Goal: Information Seeking & Learning: Understand process/instructions

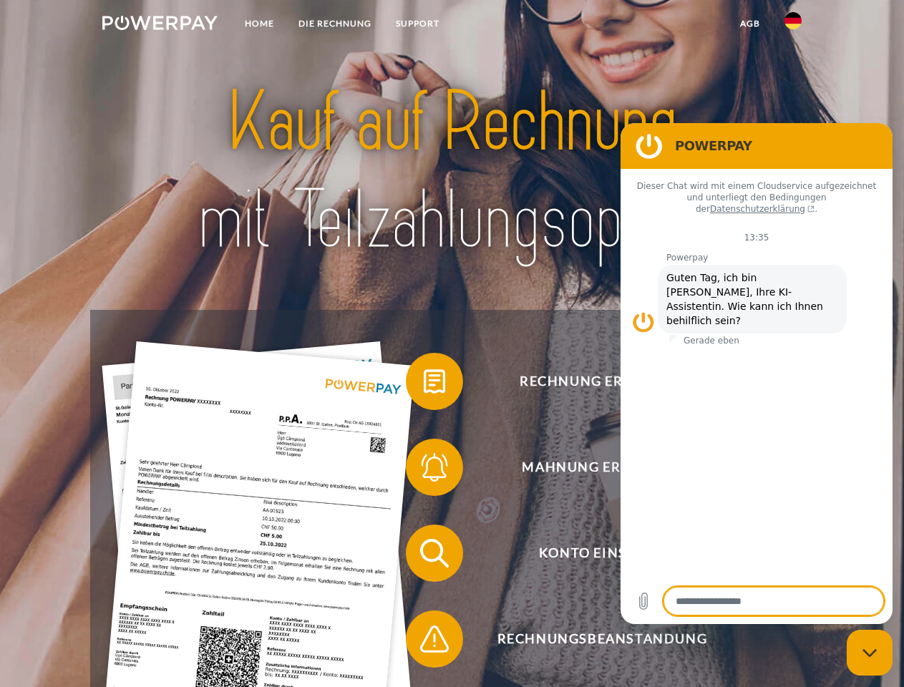
click at [160, 25] on img at bounding box center [159, 23] width 115 height 14
click at [793, 25] on img at bounding box center [792, 20] width 17 height 17
click at [749, 24] on link "agb" at bounding box center [750, 24] width 44 height 26
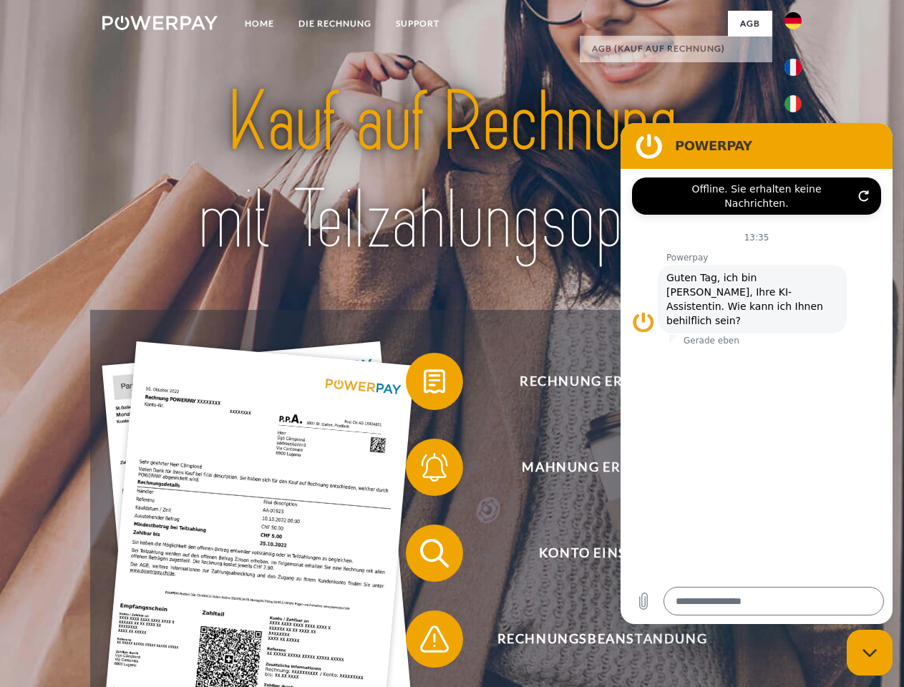
click at [424, 384] on span at bounding box center [413, 382] width 72 height 72
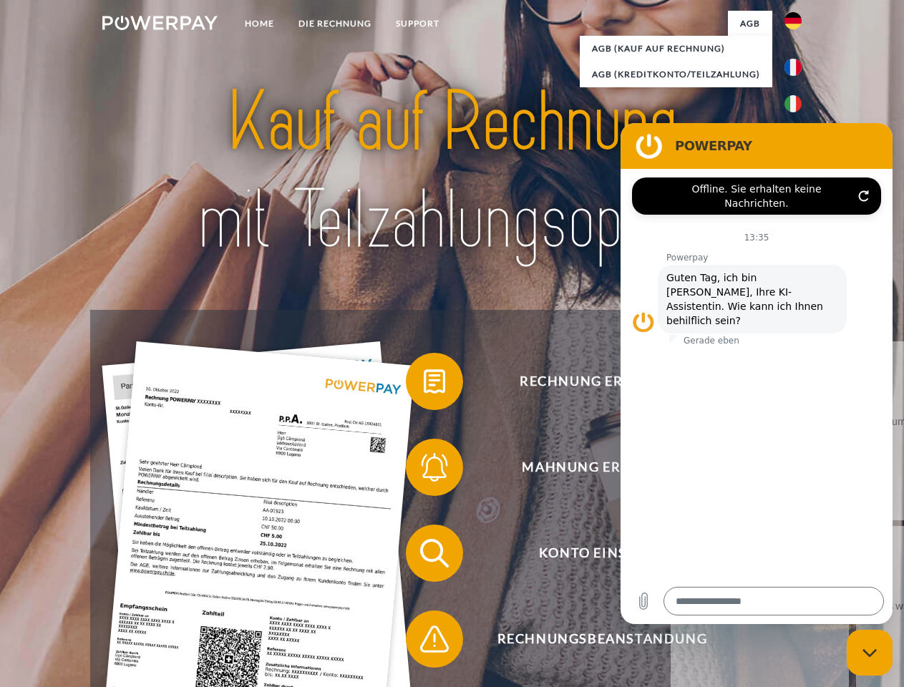
click at [424, 470] on span at bounding box center [413, 467] width 72 height 72
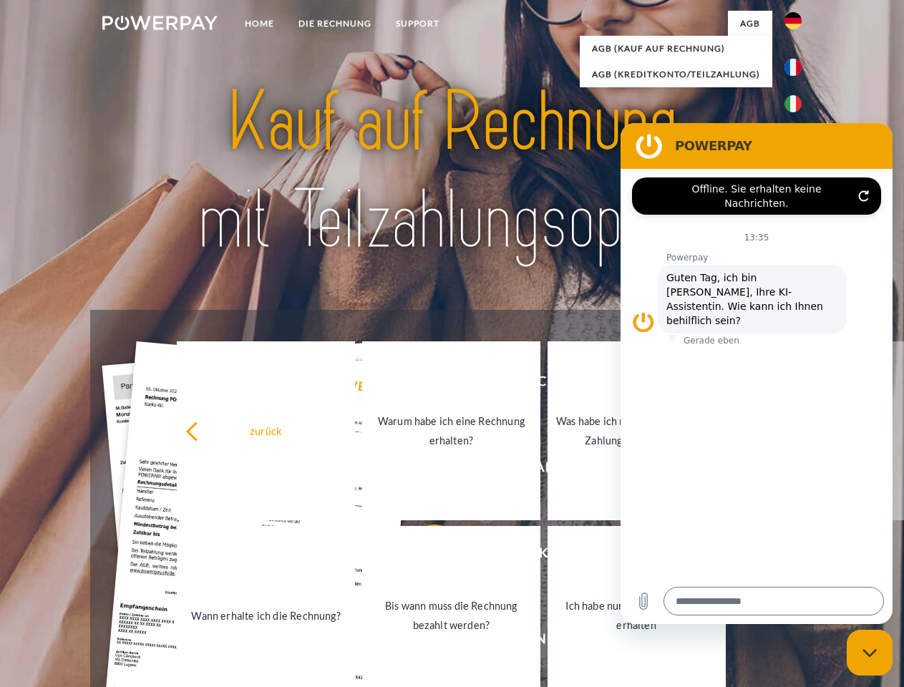
click at [424, 556] on link "Bis wann muss die Rechnung bezahlt werden?" at bounding box center [451, 615] width 178 height 179
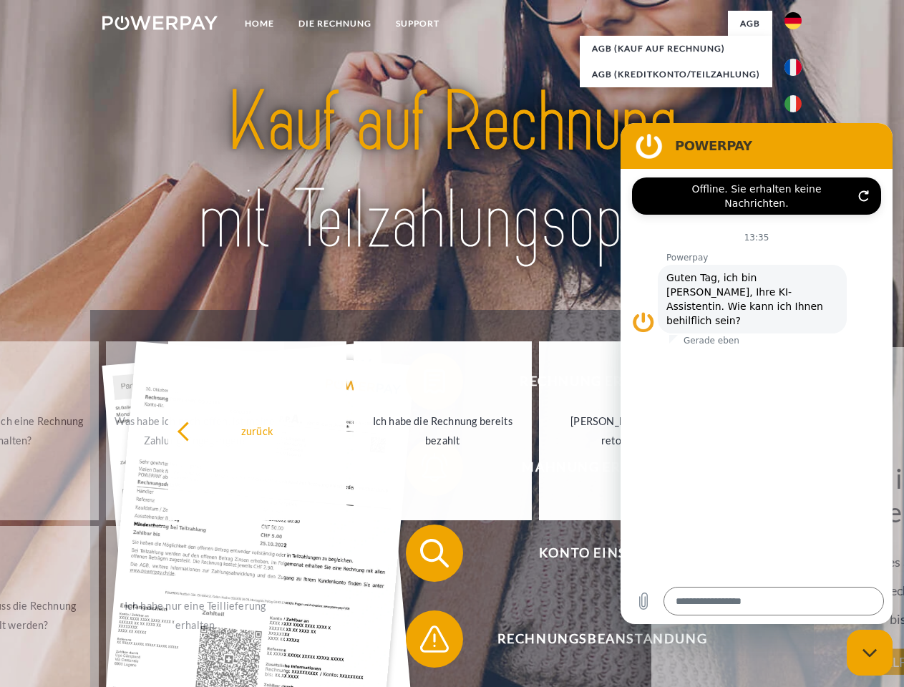
click at [424, 642] on span at bounding box center [413, 639] width 72 height 72
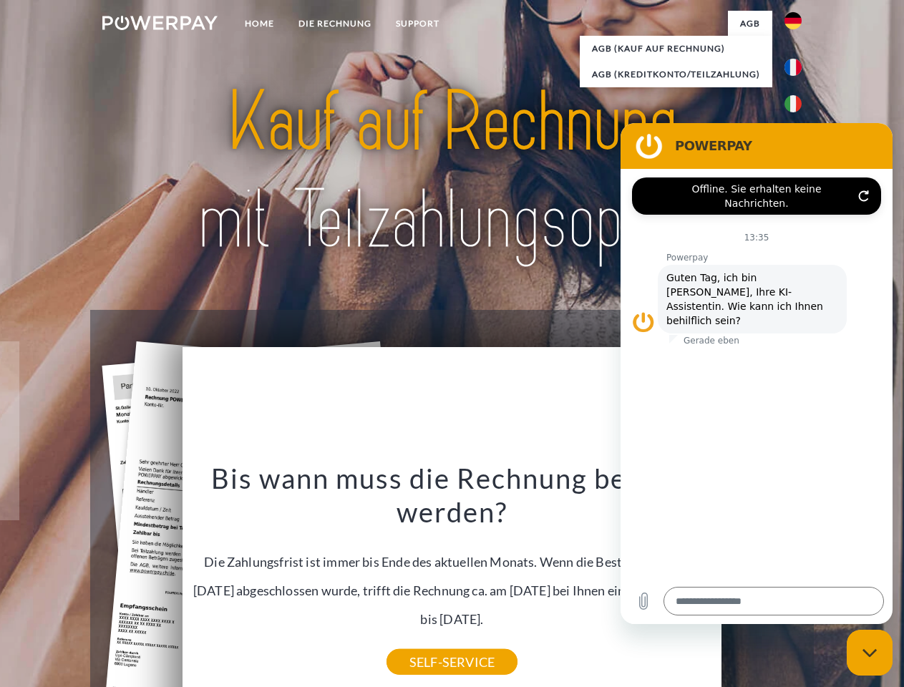
click at [869, 653] on icon "Messaging-Fenster schließen" at bounding box center [869, 652] width 15 height 9
type textarea "*"
